Goal: Find specific page/section: Find specific page/section

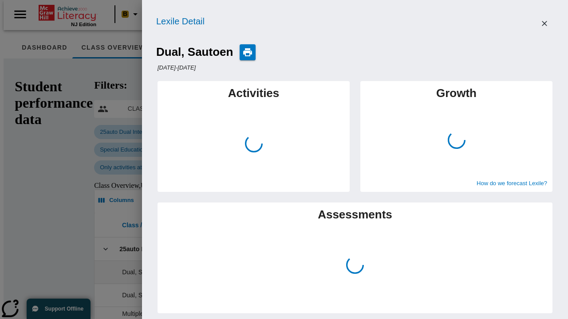
scroll to position [0, 326]
click at [544, 24] on icon "Close" at bounding box center [543, 23] width 5 height 5
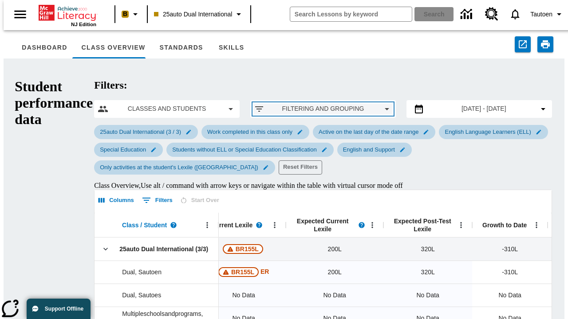
click at [283, 104] on span "Filtering and Grouping" at bounding box center [322, 108] width 103 height 9
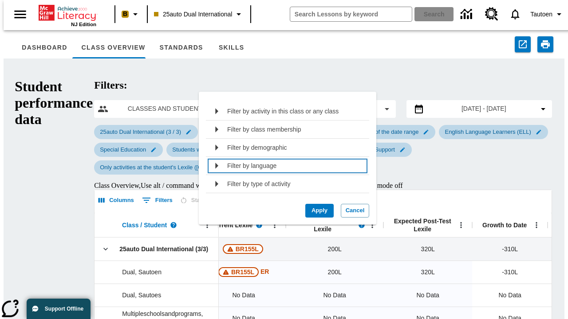
click at [284, 166] on div "Filter by language" at bounding box center [295, 166] width 136 height 14
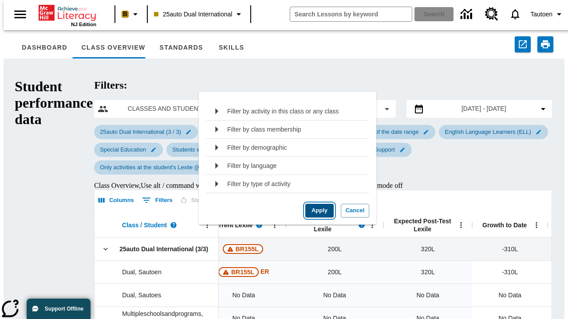
click at [316, 218] on button "Apply" at bounding box center [319, 211] width 28 height 14
